Goal: Use online tool/utility: Utilize a website feature to perform a specific function

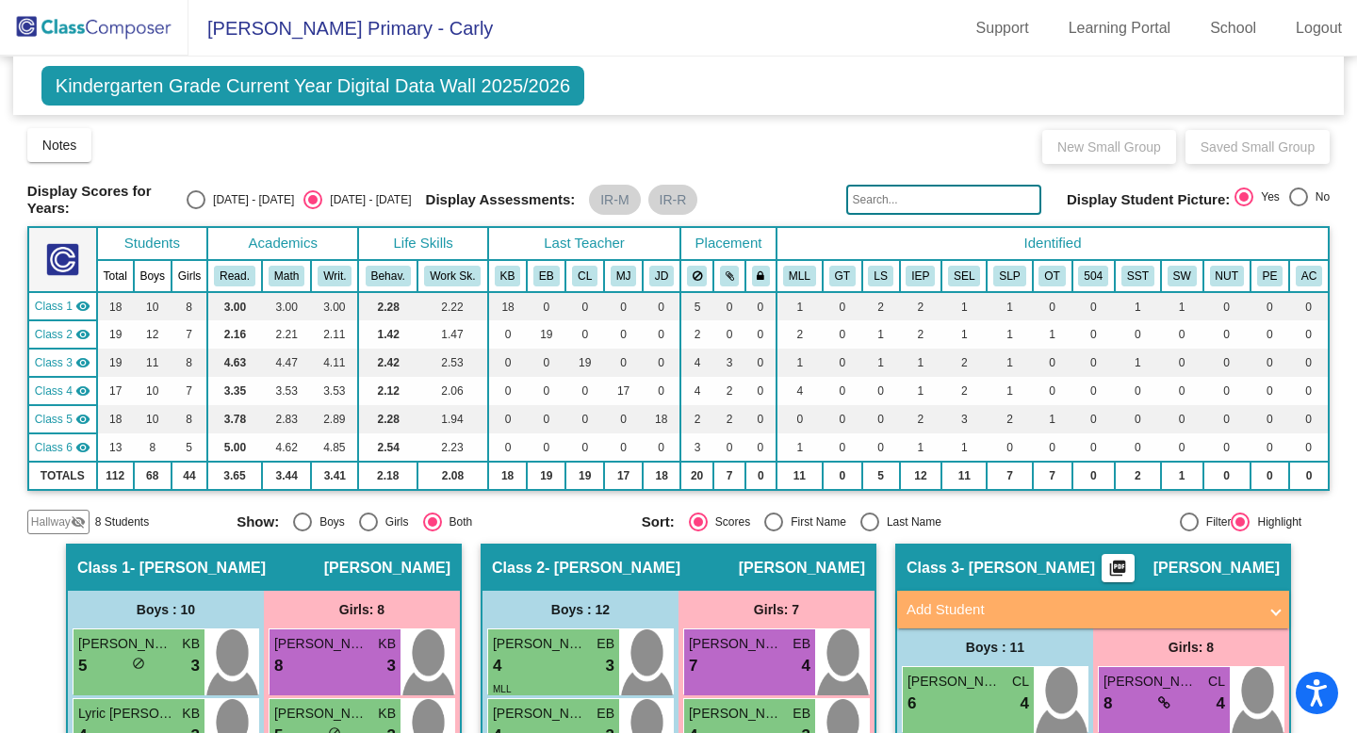
scroll to position [358, 0]
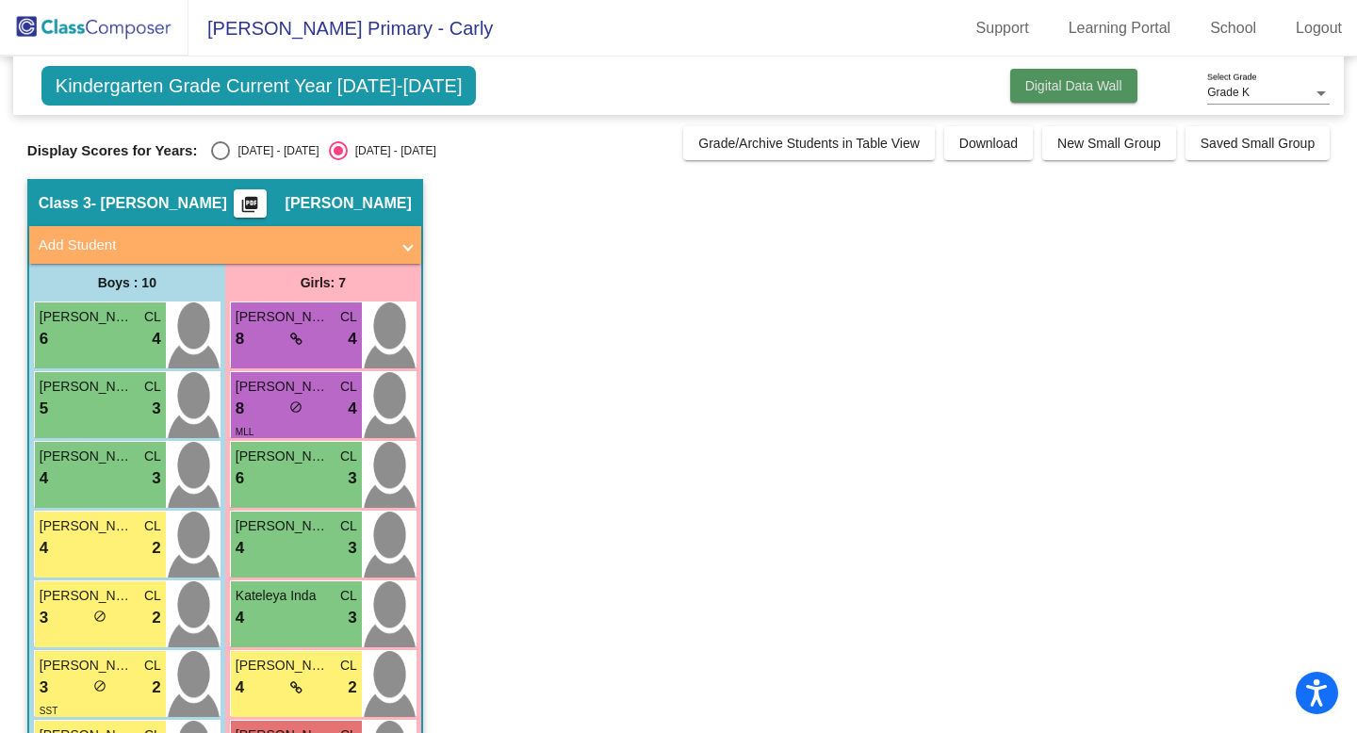
click at [1067, 95] on button "Digital Data Wall" at bounding box center [1073, 86] width 127 height 34
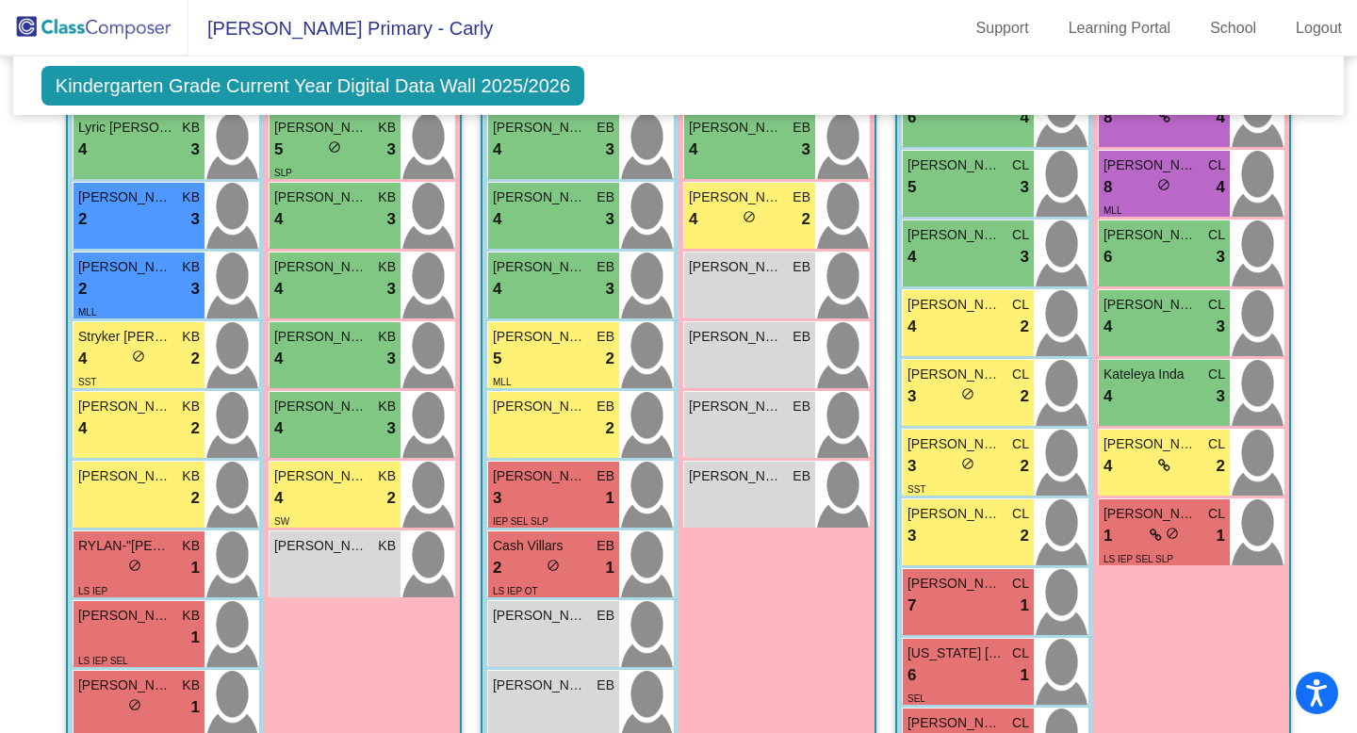
scroll to position [589, 0]
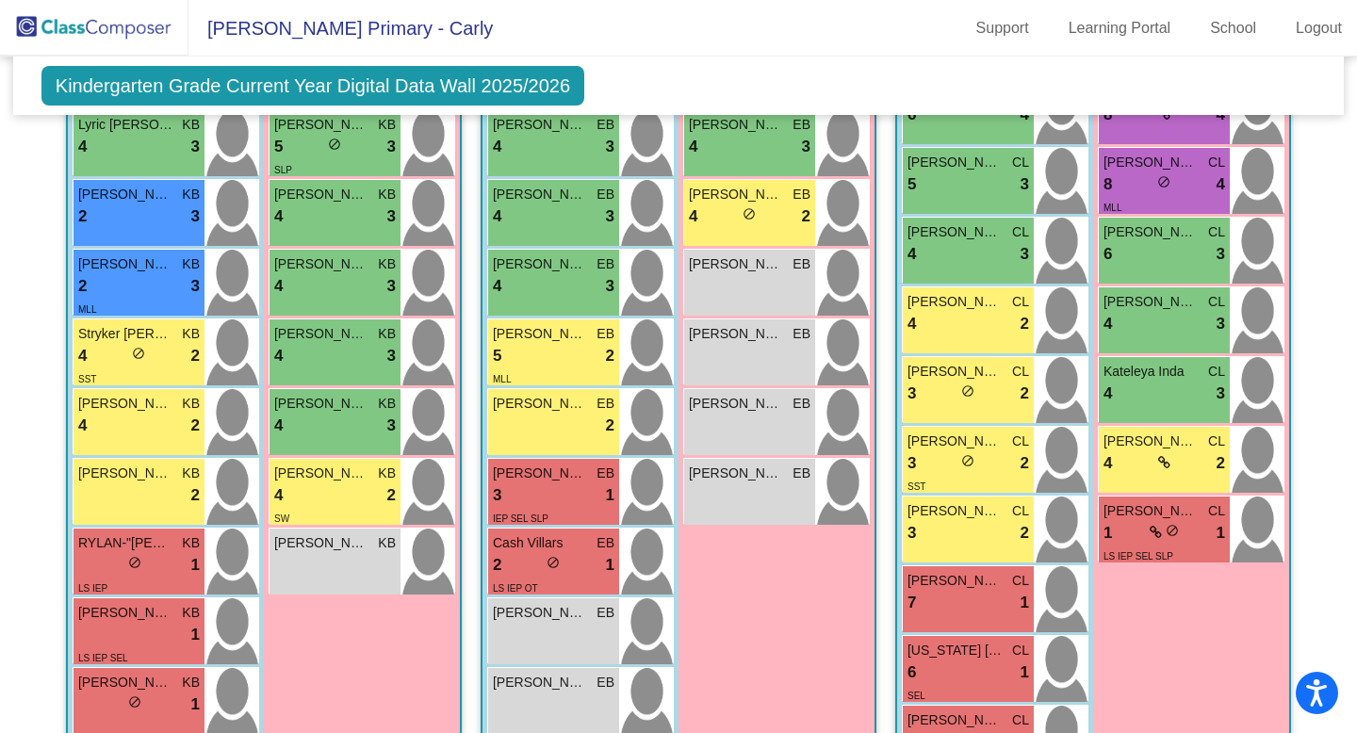
click at [1197, 504] on div "Athena Donovan CL" at bounding box center [1164, 511] width 122 height 20
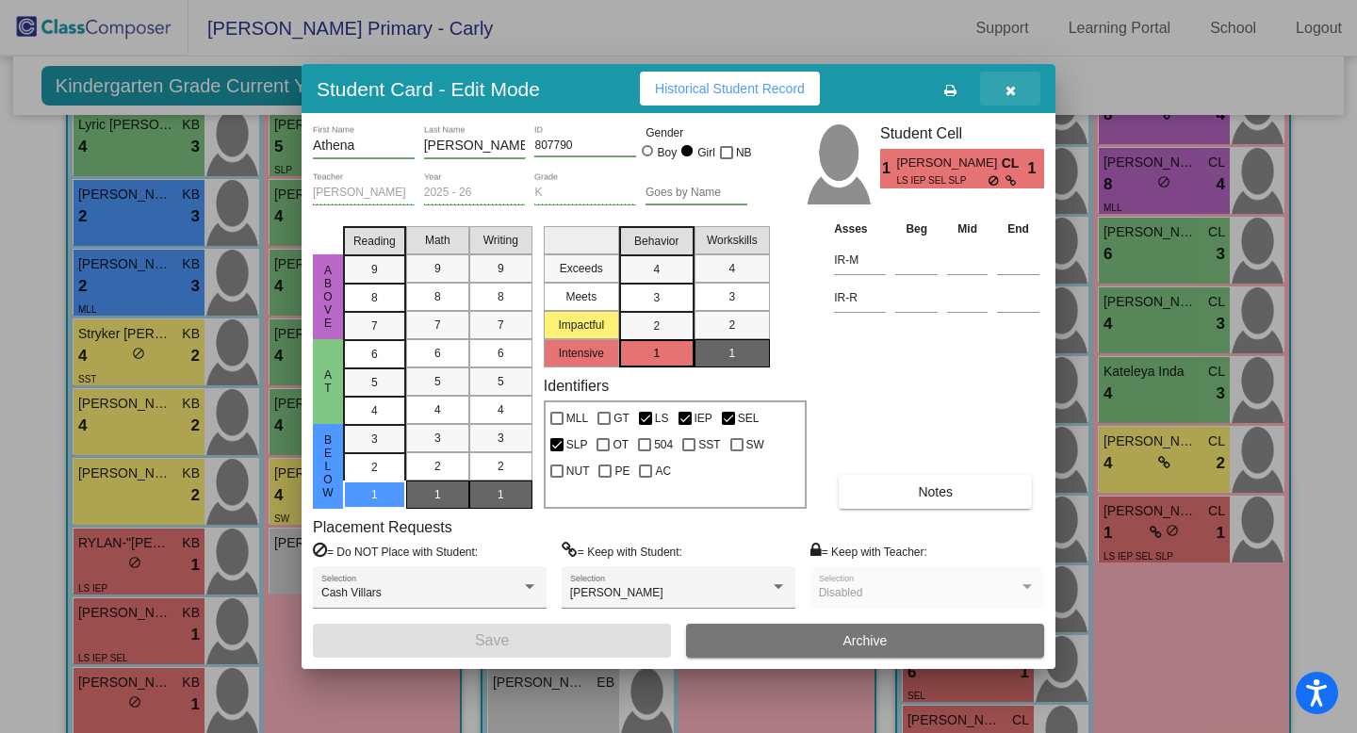
click at [1009, 87] on icon "button" at bounding box center [1010, 90] width 10 height 13
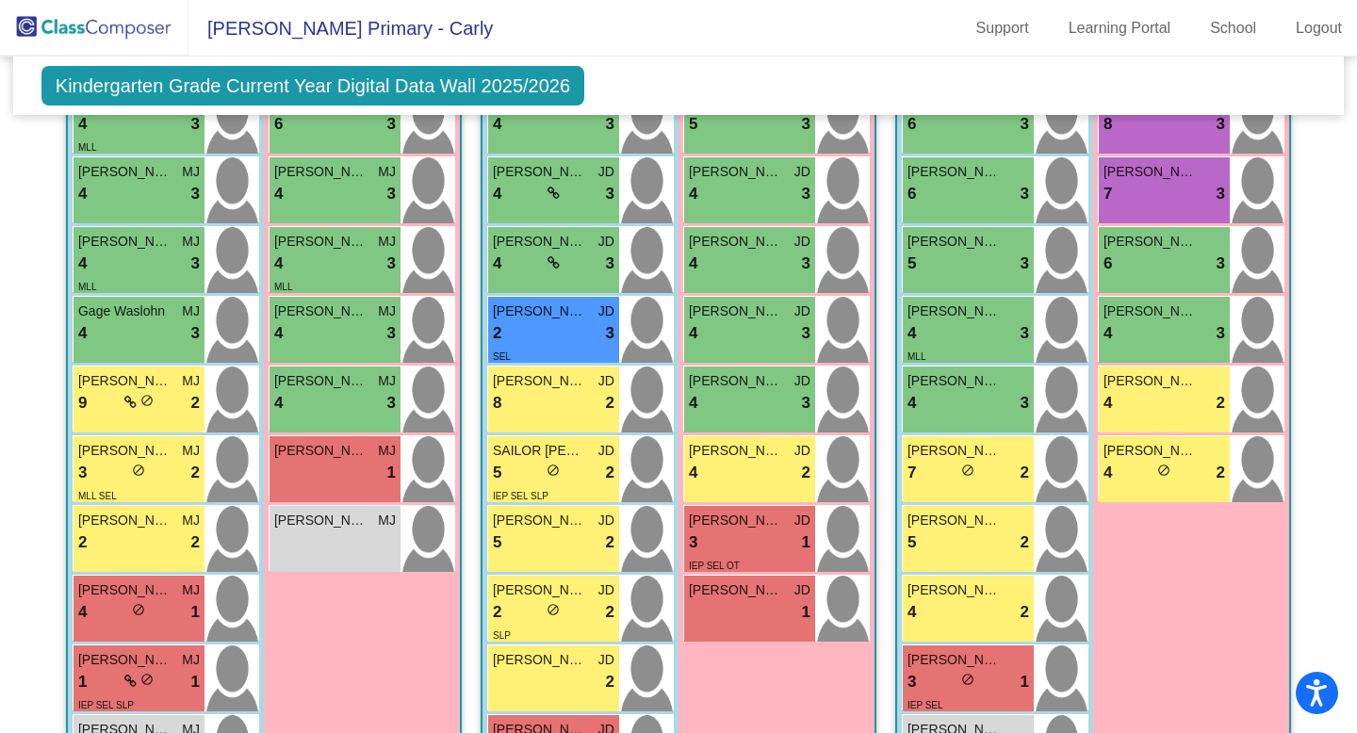
scroll to position [1501, 0]
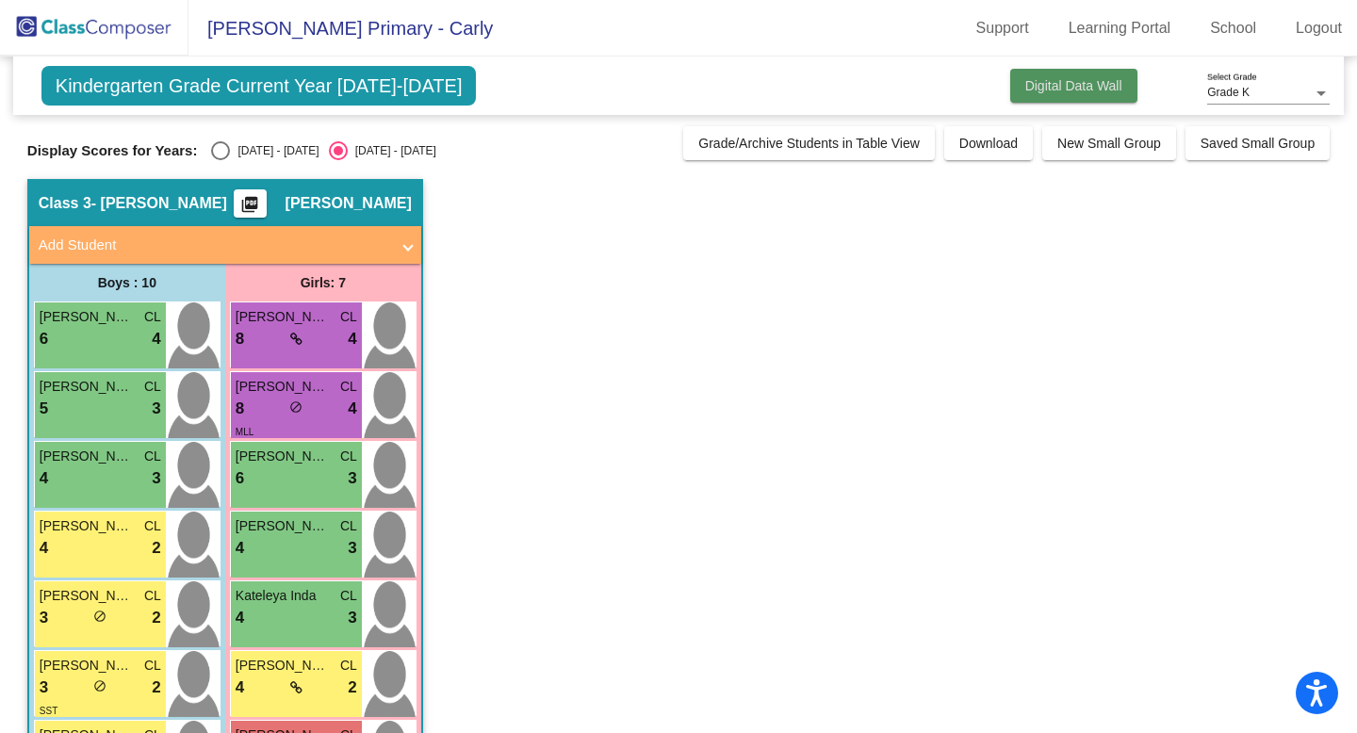
click at [1091, 86] on span "Digital Data Wall" at bounding box center [1073, 85] width 97 height 15
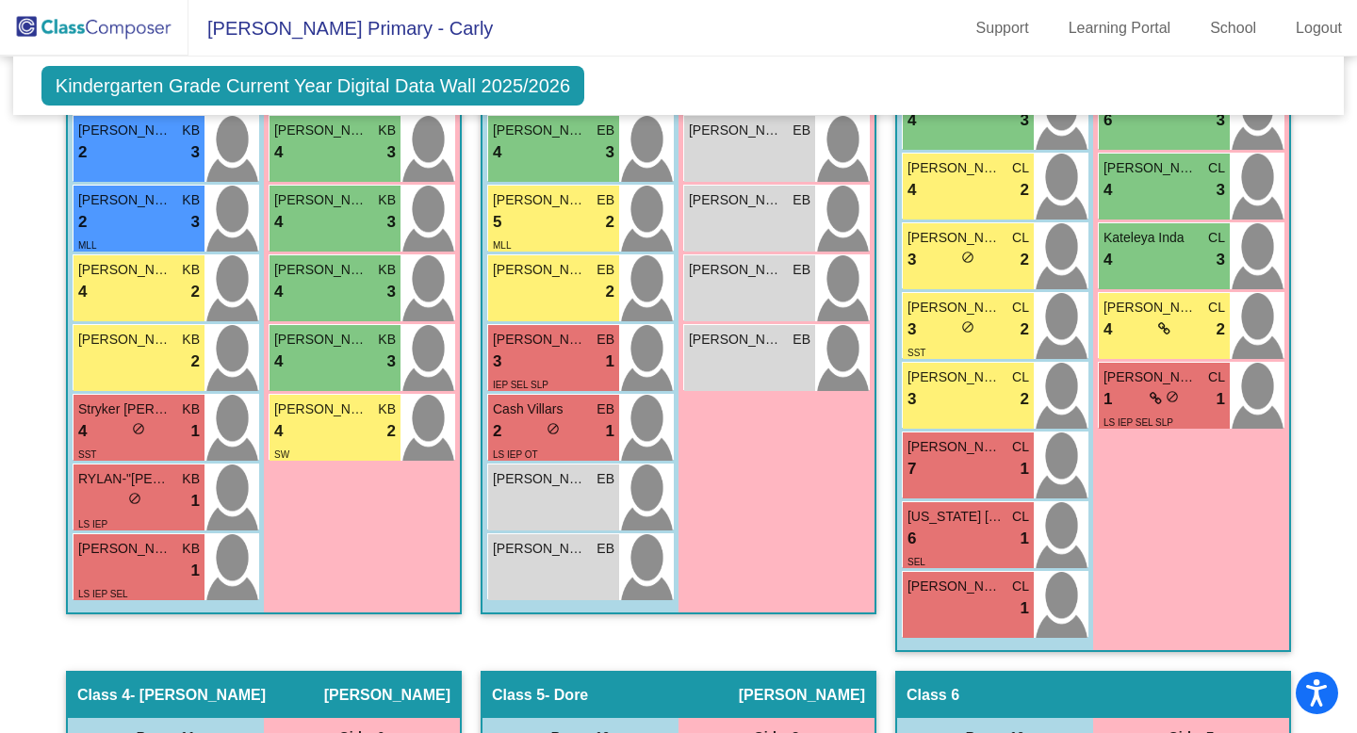
scroll to position [694, 0]
